Goal: Information Seeking & Learning: Learn about a topic

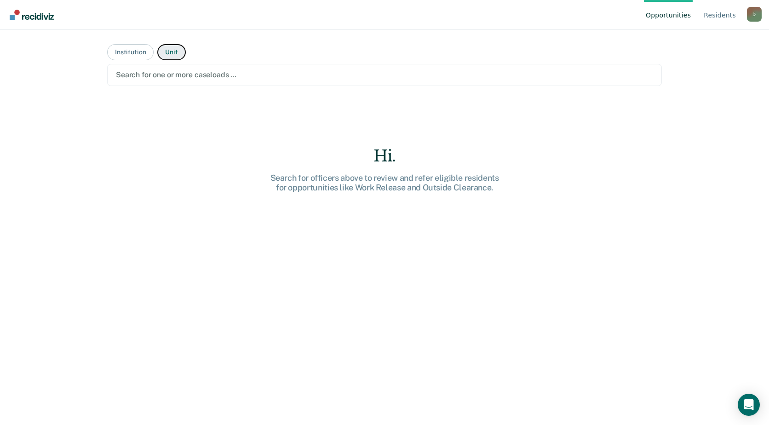
click at [172, 51] on button "Unit" at bounding box center [171, 52] width 28 height 16
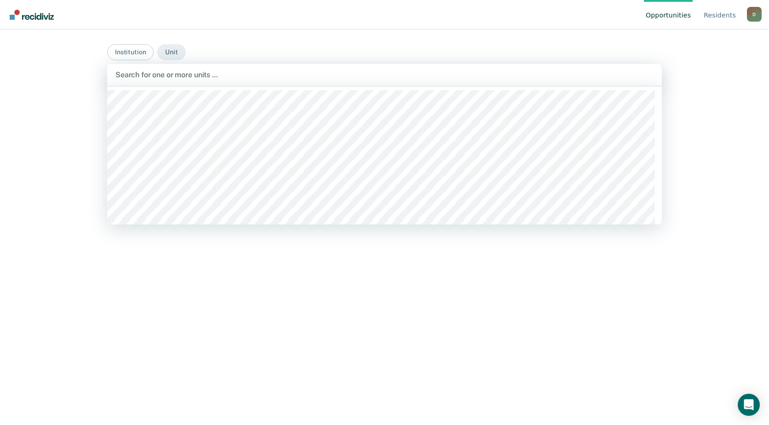
click at [203, 73] on div at bounding box center [384, 74] width 538 height 11
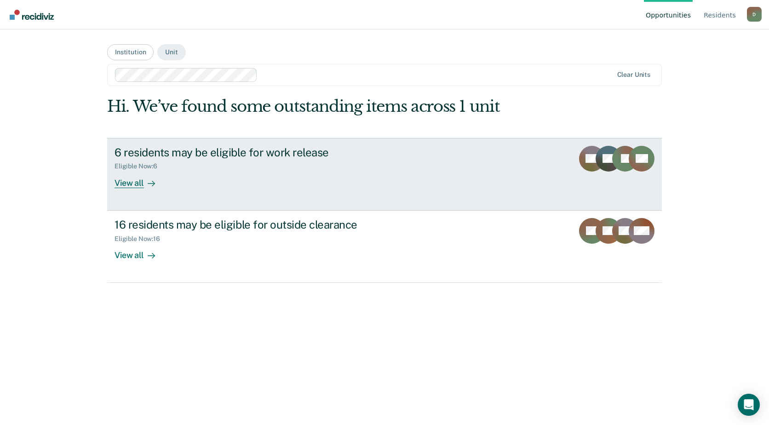
click at [186, 153] on div "6 residents may be eligible for work release" at bounding box center [276, 152] width 323 height 13
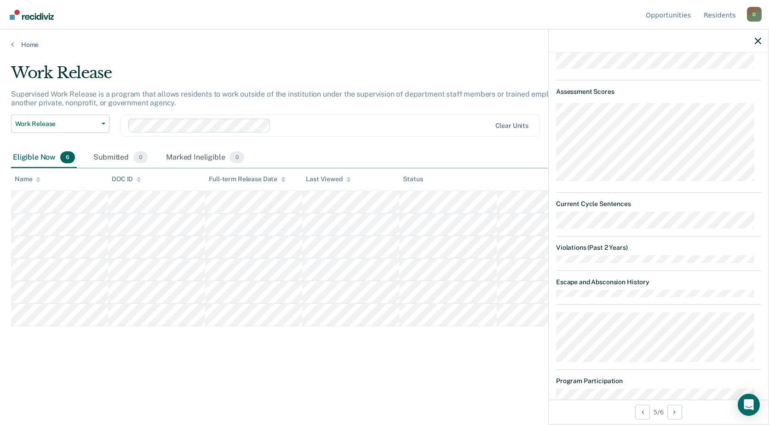
scroll to position [529, 0]
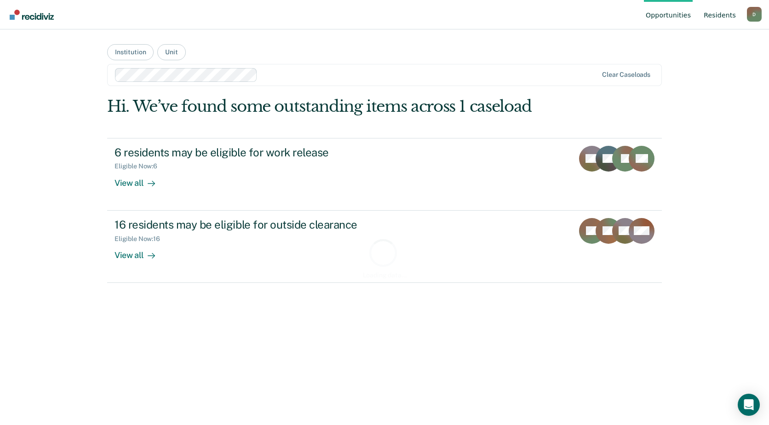
click at [728, 15] on link "Resident s" at bounding box center [720, 14] width 36 height 29
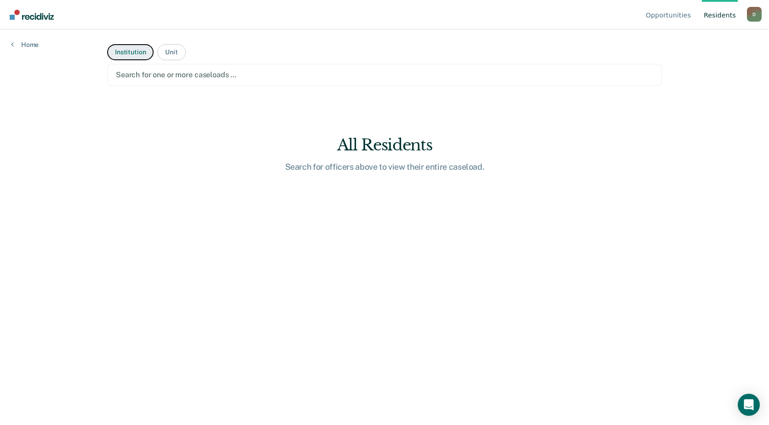
click at [128, 53] on button "Institution" at bounding box center [130, 52] width 46 height 16
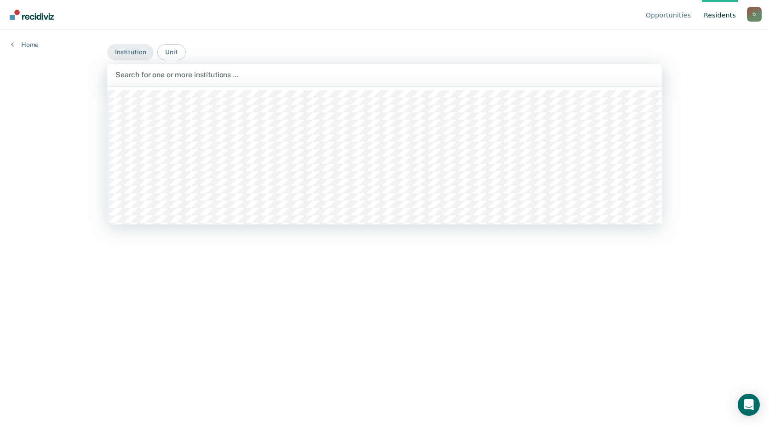
click at [276, 81] on div "Search for one or more institutions …" at bounding box center [385, 75] width 540 height 12
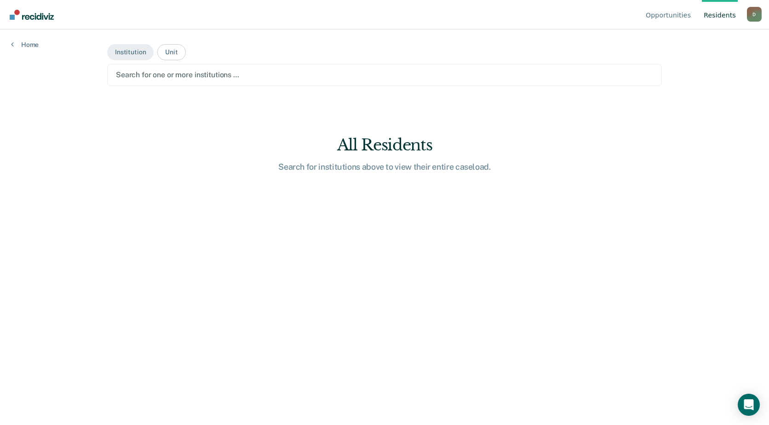
click at [275, 79] on div at bounding box center [384, 74] width 537 height 11
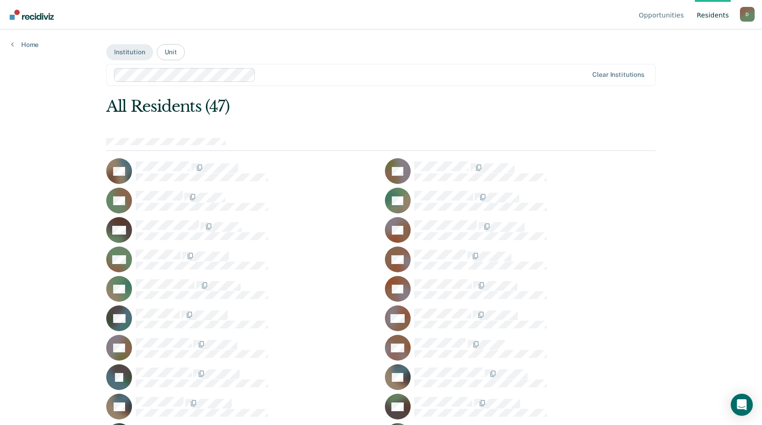
scroll to position [435, 0]
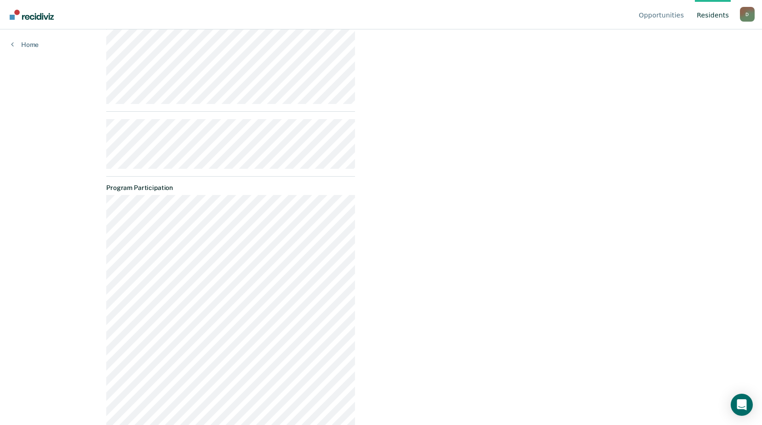
scroll to position [510, 0]
